Goal: Register for event/course

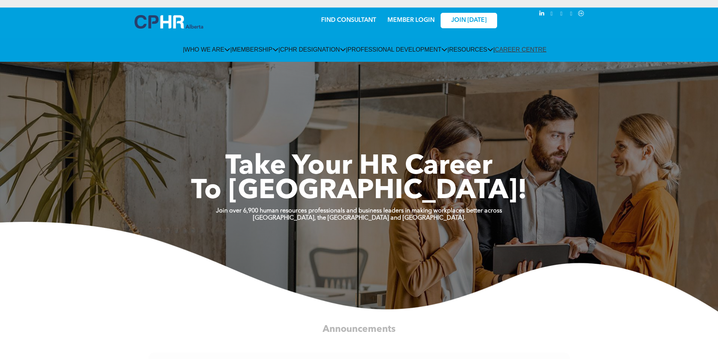
click at [416, 17] on link "MEMBER LOGIN" at bounding box center [411, 20] width 47 height 6
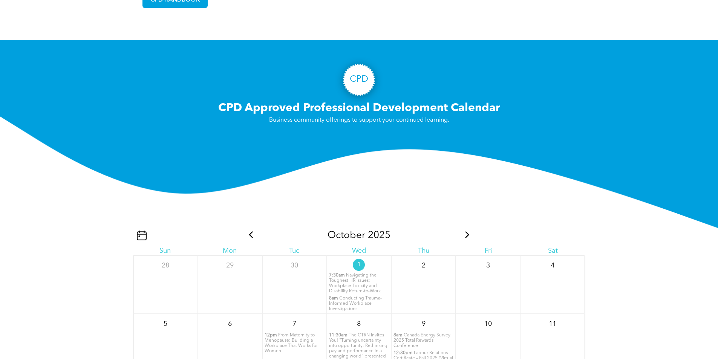
click at [248, 236] on icon at bounding box center [251, 234] width 10 height 7
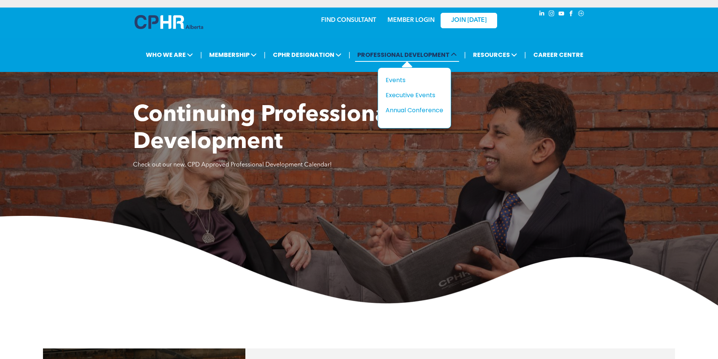
click at [455, 52] on icon at bounding box center [454, 55] width 6 height 6
click at [422, 106] on div "Annual Conference" at bounding box center [412, 110] width 52 height 9
